Goal: Find specific page/section: Find specific page/section

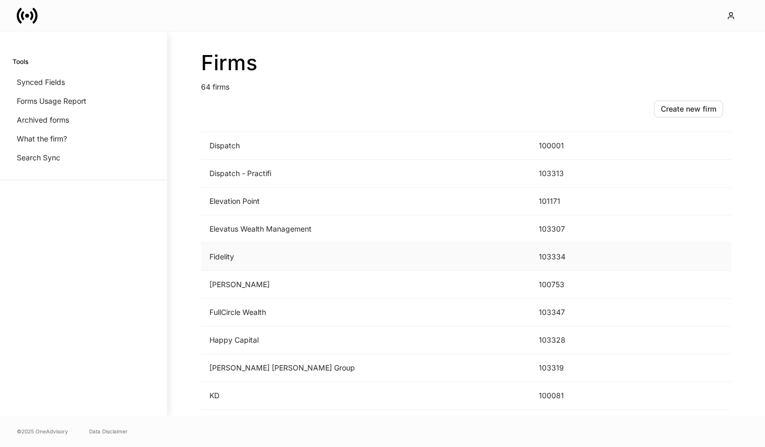
scroll to position [625, 0]
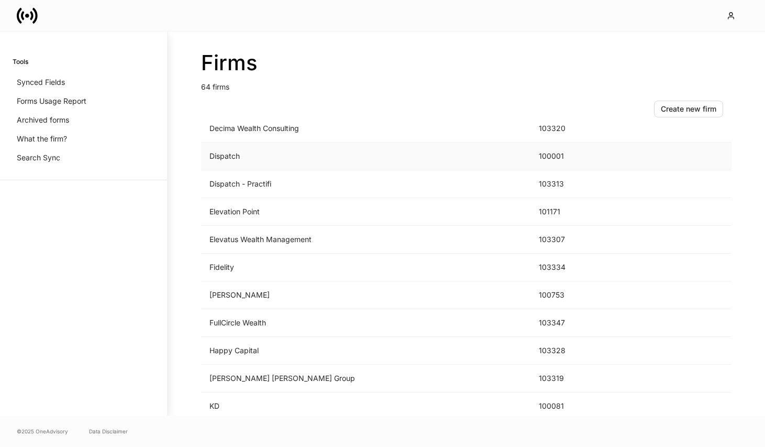
click at [268, 155] on td "Dispatch" at bounding box center [366, 156] width 330 height 28
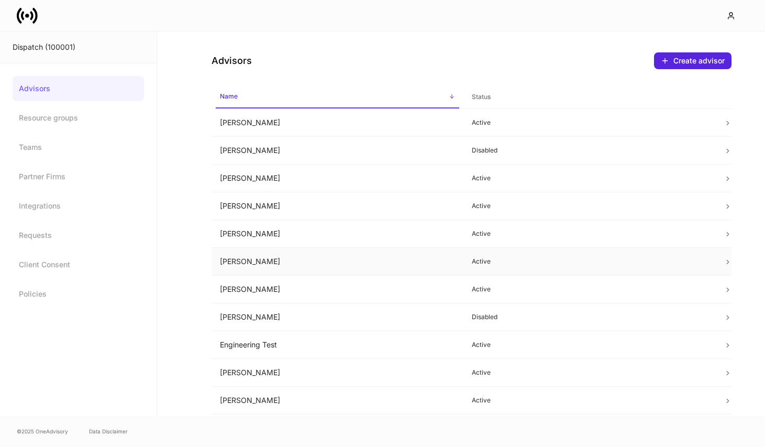
scroll to position [32, 0]
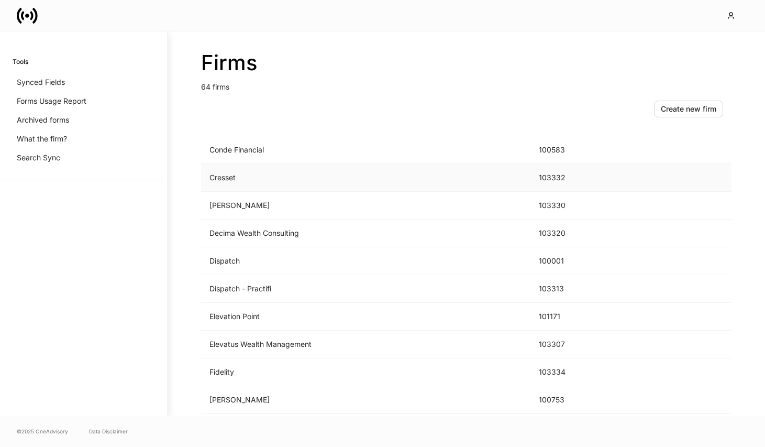
scroll to position [500, 0]
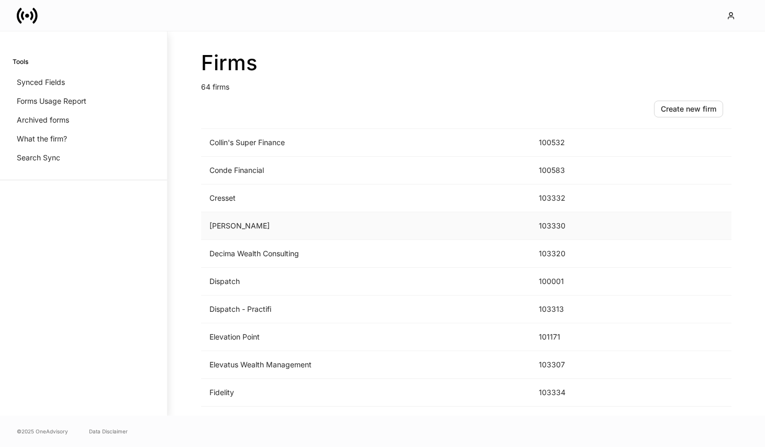
click at [256, 215] on td "[PERSON_NAME]" at bounding box center [366, 226] width 330 height 28
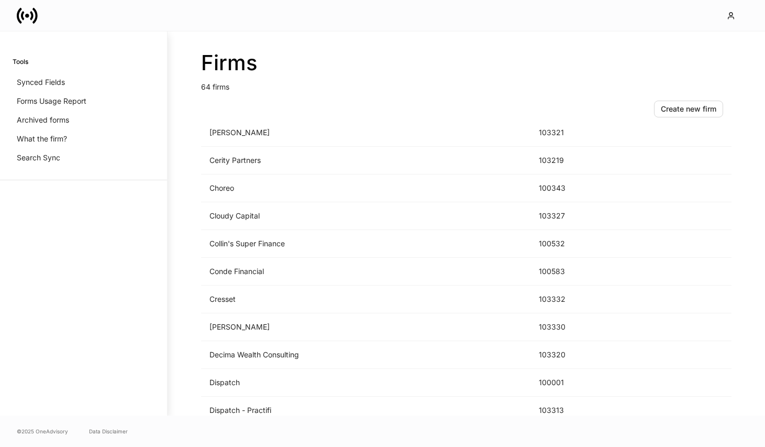
scroll to position [493, 0]
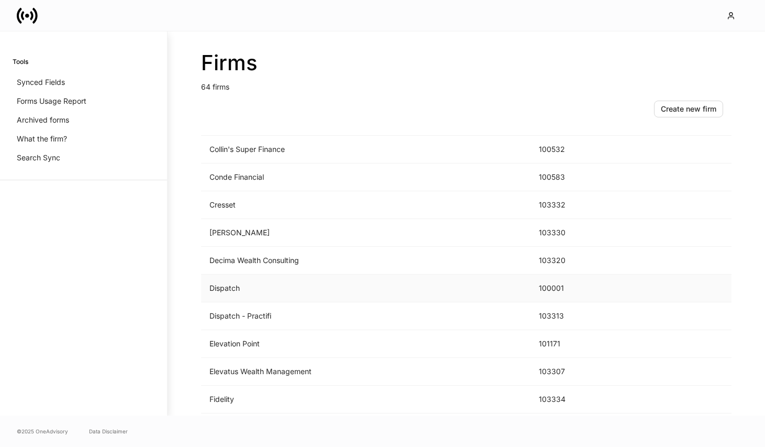
click at [243, 299] on td "Dispatch" at bounding box center [366, 289] width 330 height 28
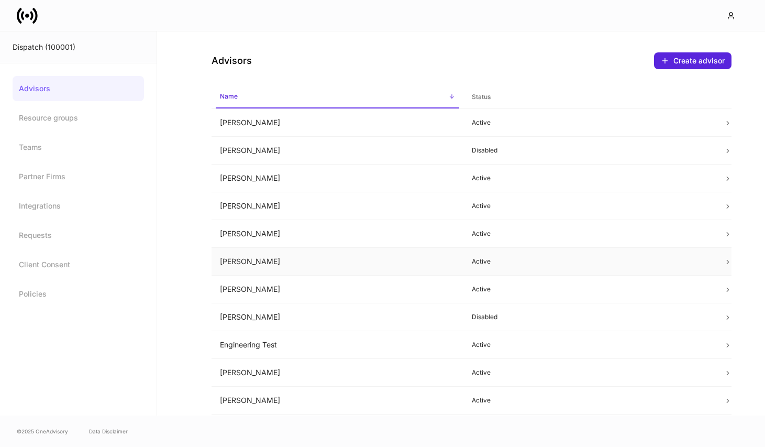
scroll to position [135, 0]
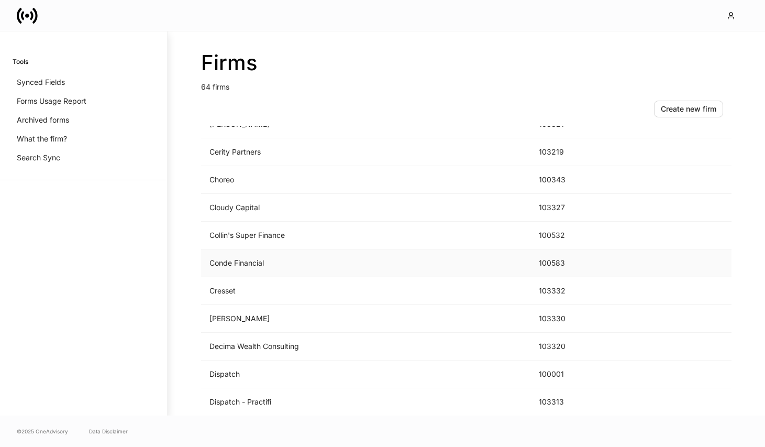
scroll to position [411, 0]
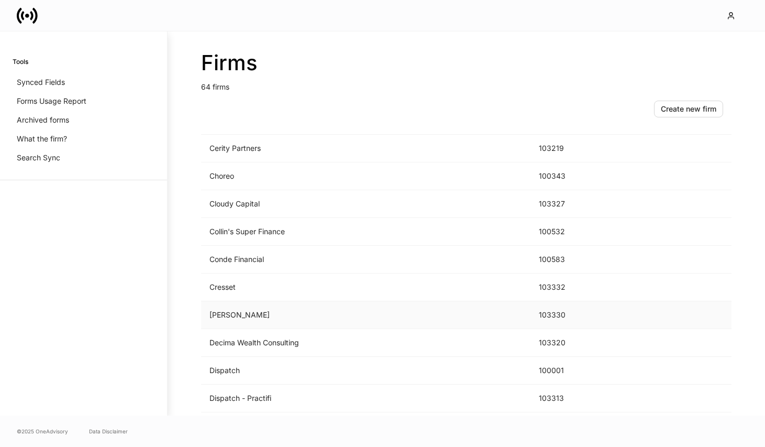
click at [258, 319] on td "[PERSON_NAME]" at bounding box center [366, 315] width 330 height 28
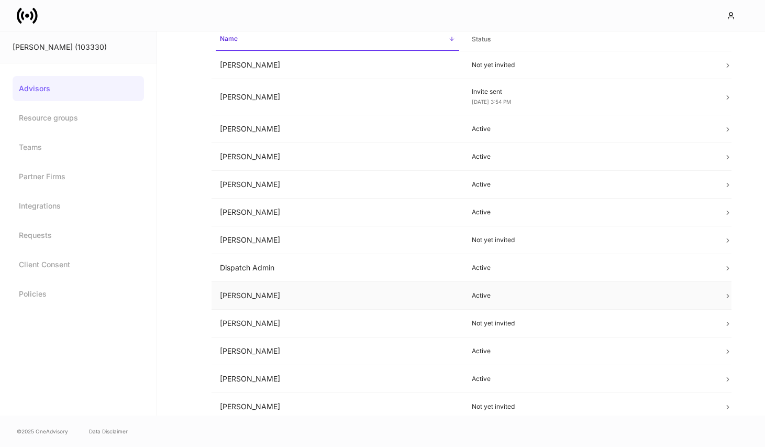
scroll to position [135, 0]
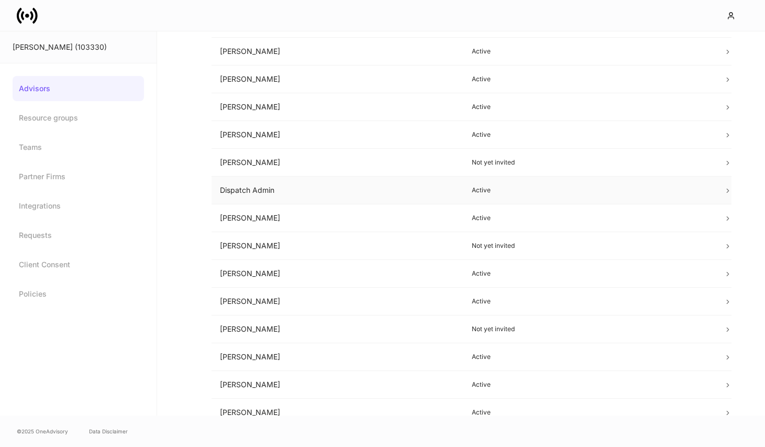
click at [300, 189] on td "Dispatch Admin" at bounding box center [338, 191] width 252 height 28
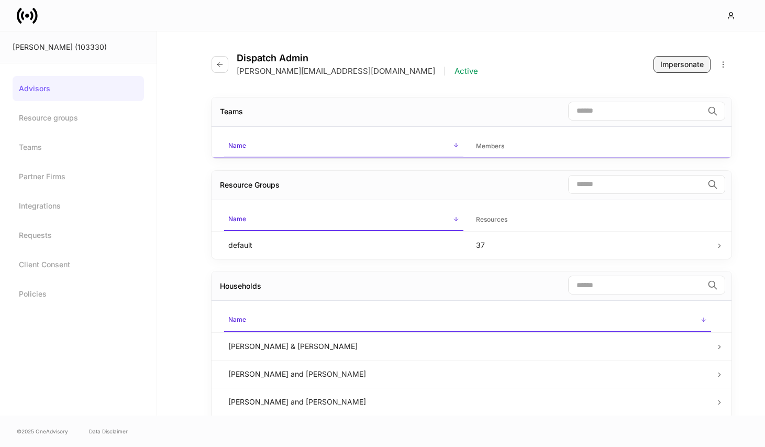
click at [685, 61] on div "Impersonate" at bounding box center [682, 64] width 43 height 10
